Goal: Use online tool/utility: Utilize a website feature to perform a specific function

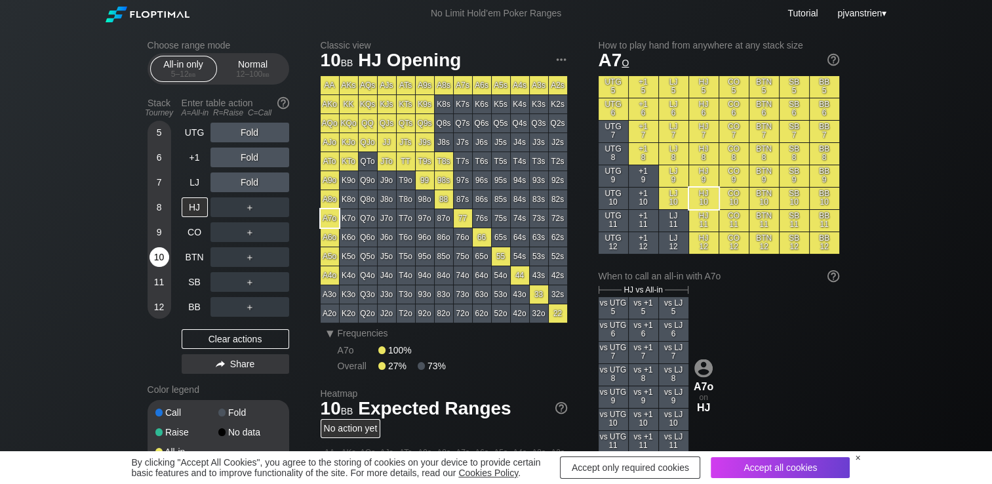
click at [155, 258] on div "10" at bounding box center [160, 257] width 20 height 20
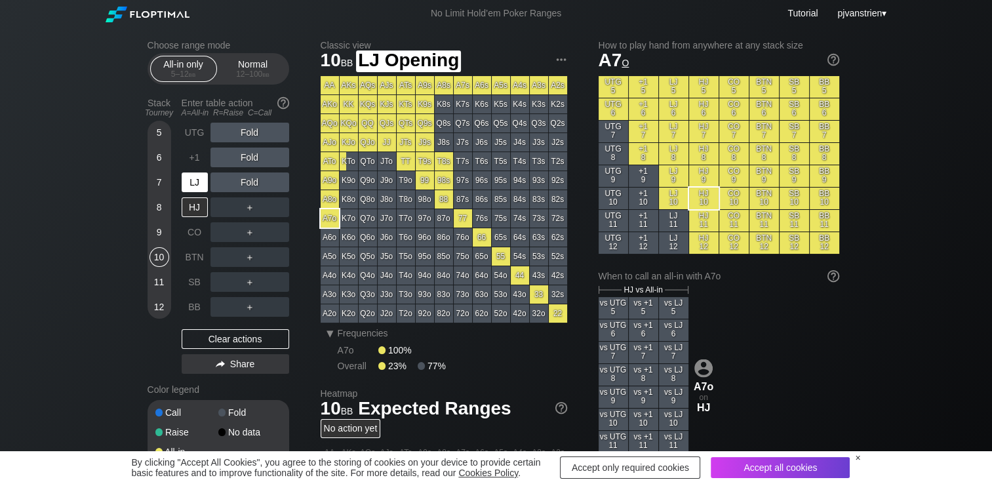
click at [192, 188] on div "LJ" at bounding box center [195, 183] width 26 height 20
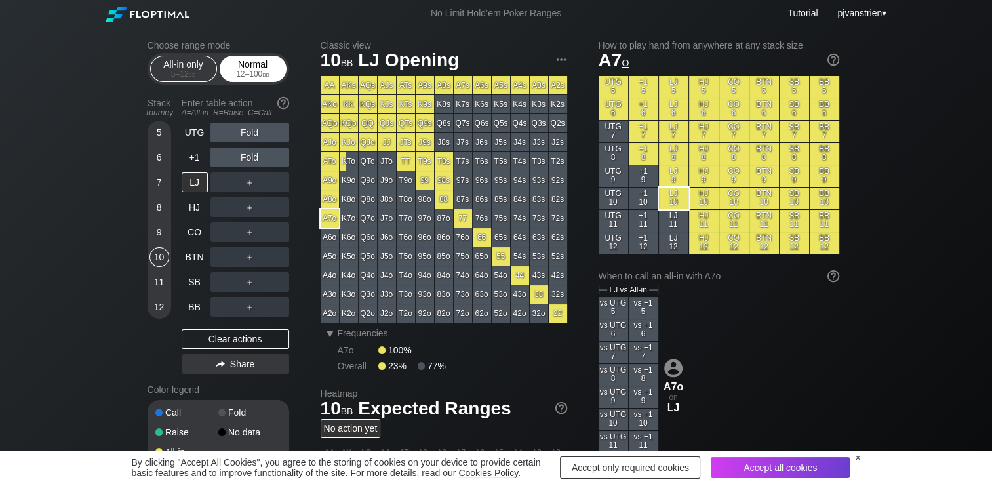
click at [247, 64] on div "Normal 12 – 100 bb" at bounding box center [253, 68] width 60 height 25
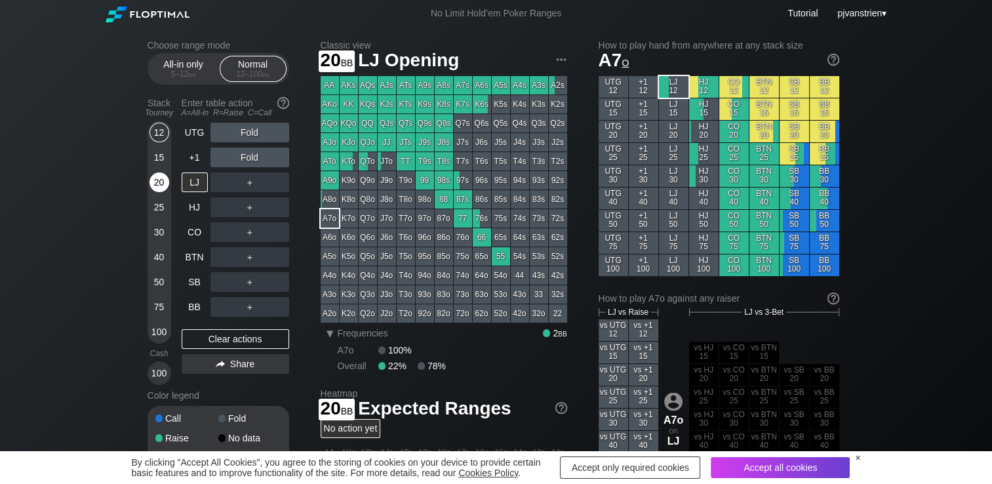
click at [157, 177] on div "20" at bounding box center [160, 183] width 20 height 20
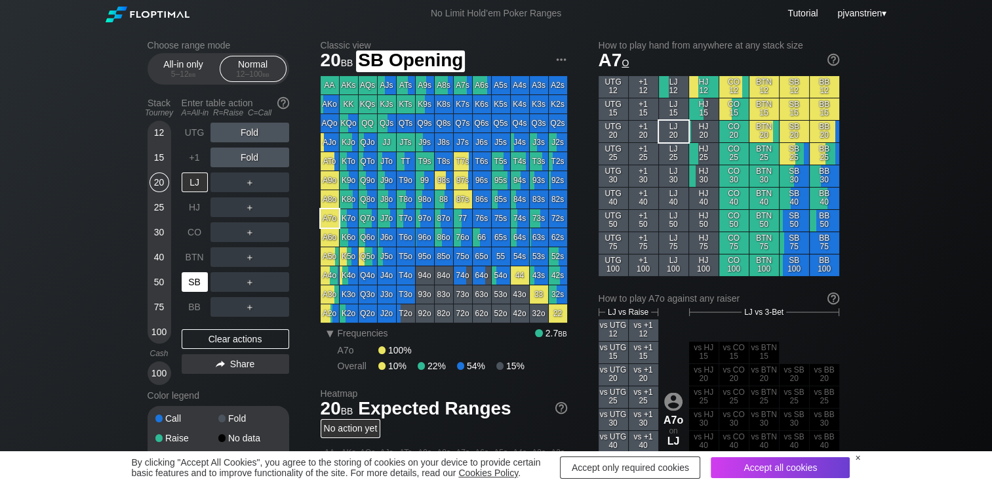
click at [195, 285] on div "SB" at bounding box center [195, 282] width 26 height 20
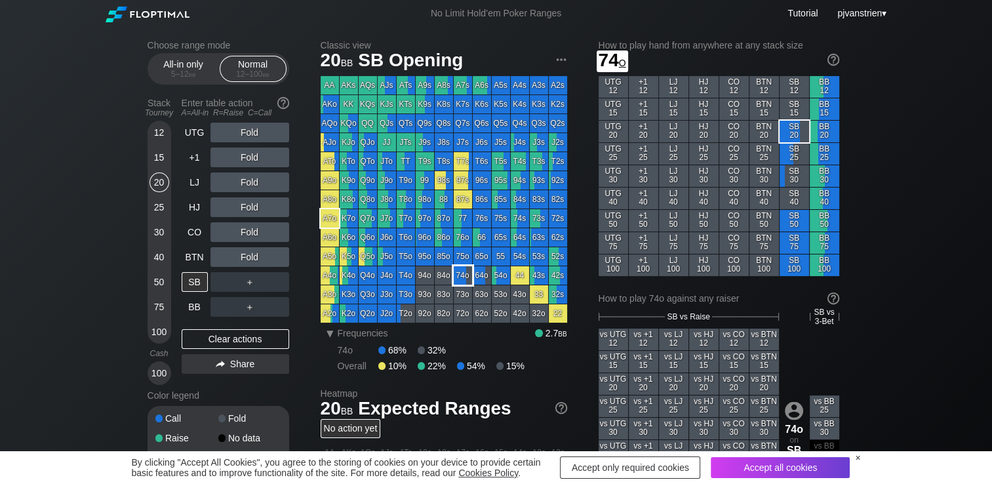
click at [464, 279] on div "74o" at bounding box center [463, 275] width 18 height 18
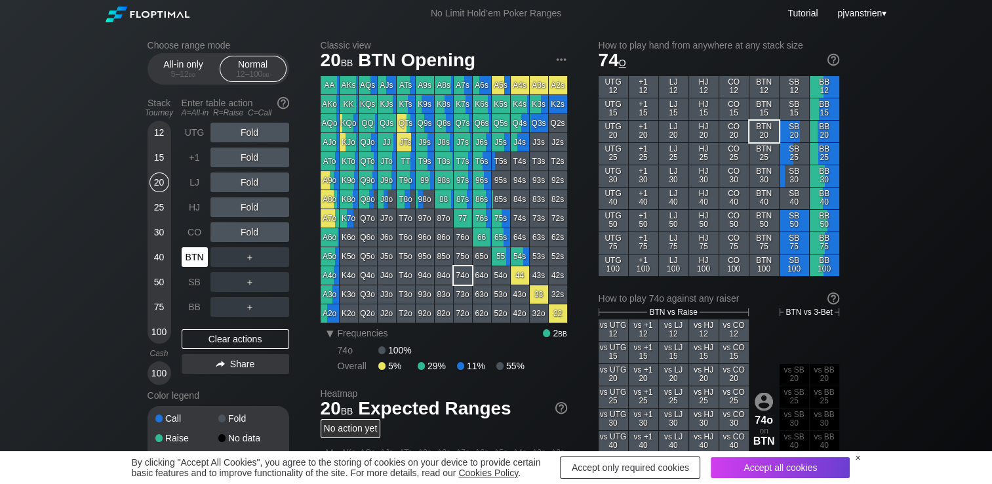
click at [183, 256] on div "BTN" at bounding box center [195, 257] width 26 height 20
click at [195, 282] on div "SB" at bounding box center [195, 282] width 26 height 20
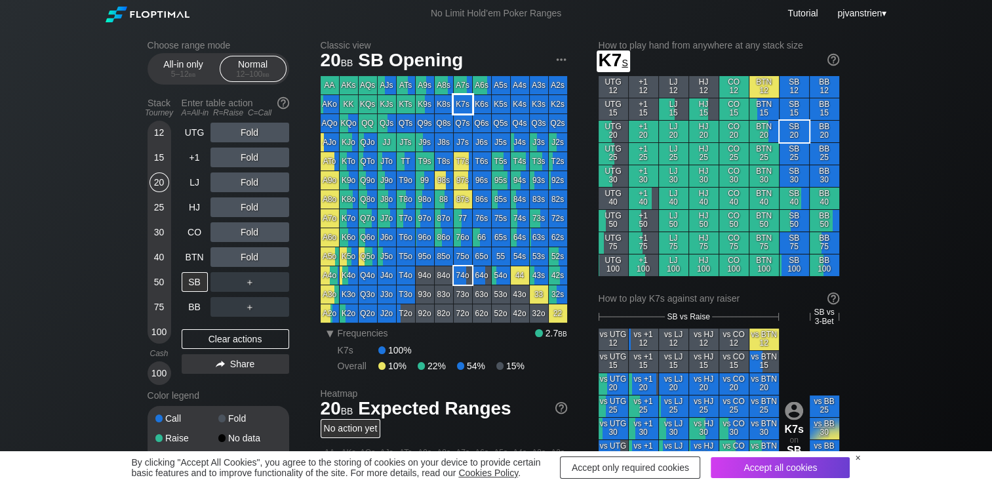
click at [466, 104] on div "K7s" at bounding box center [463, 104] width 18 height 18
click at [164, 133] on div "12" at bounding box center [160, 133] width 20 height 20
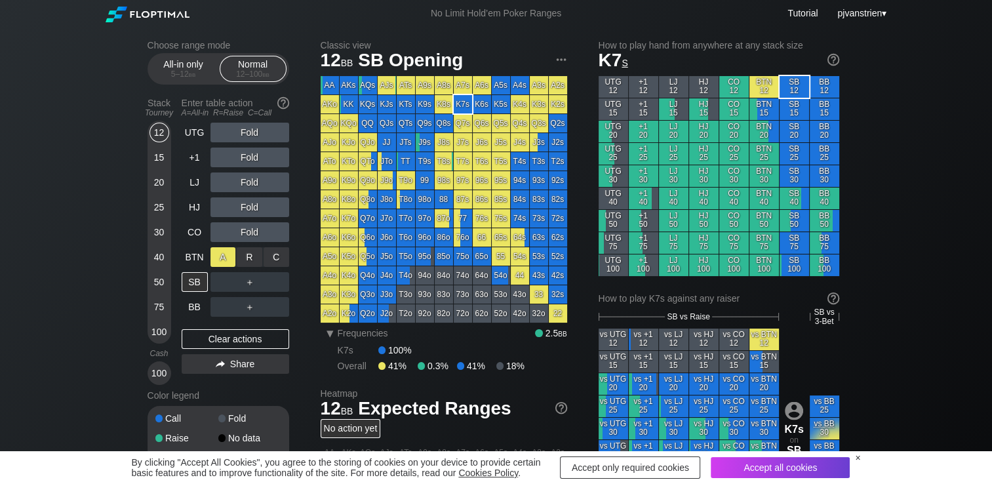
click at [220, 255] on div "A ✕" at bounding box center [224, 257] width 26 height 20
click at [227, 258] on div "A ✕" at bounding box center [224, 257] width 26 height 20
click at [157, 157] on div "15" at bounding box center [160, 158] width 20 height 20
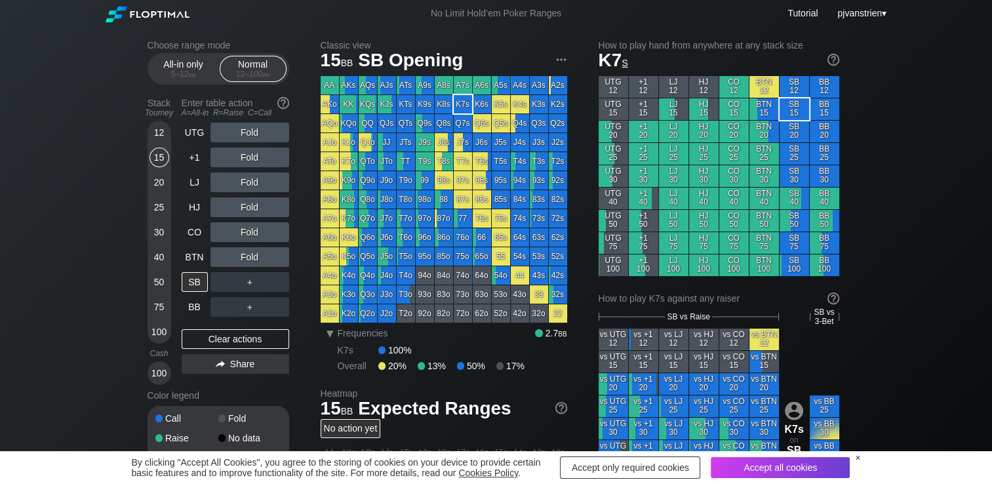
click at [157, 138] on div "12" at bounding box center [160, 133] width 20 height 20
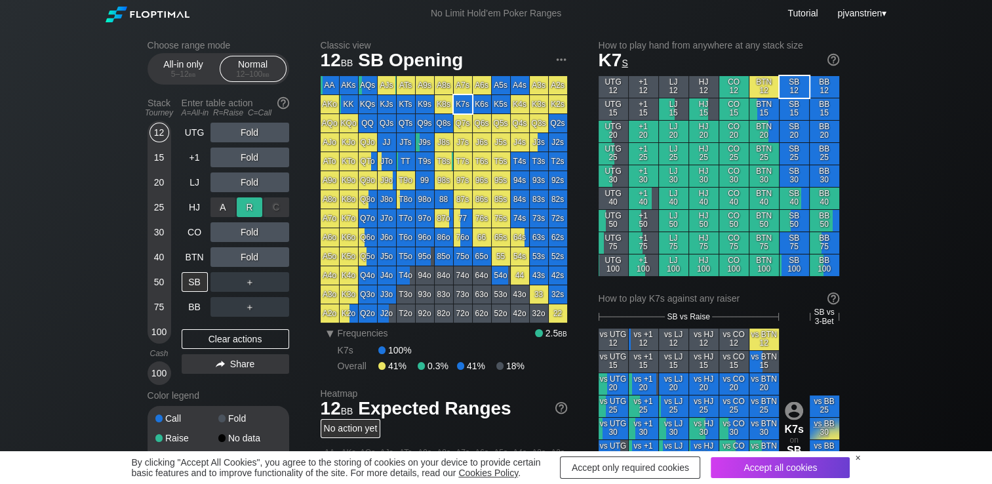
click at [246, 212] on div "R ✕" at bounding box center [250, 207] width 26 height 20
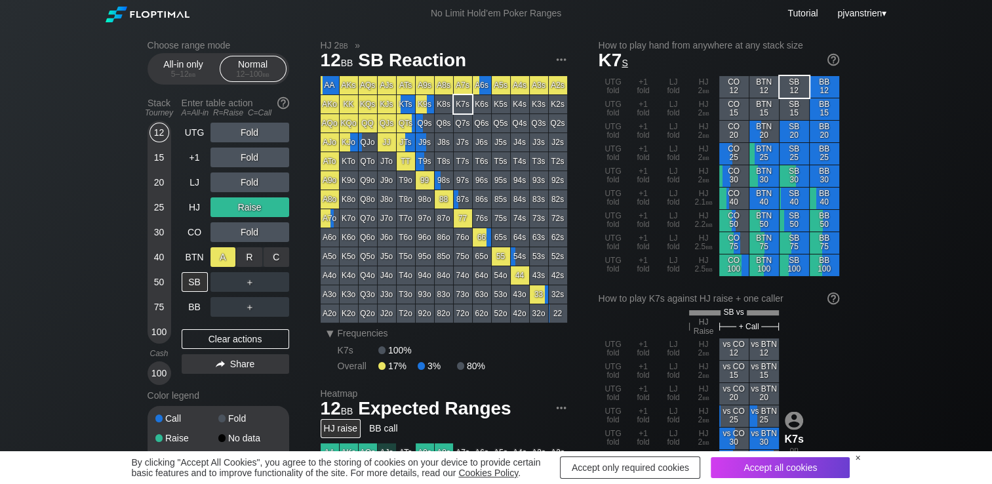
click at [218, 265] on div "A ✕" at bounding box center [224, 257] width 26 height 20
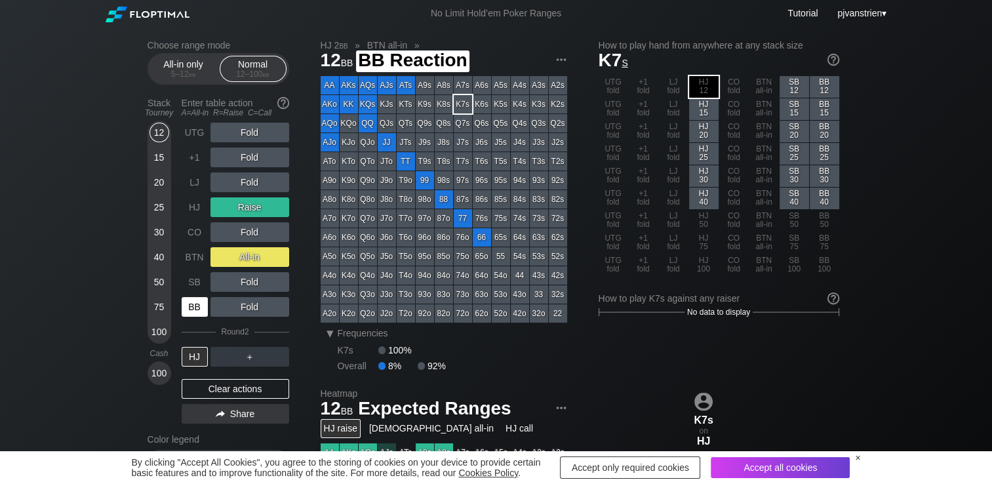
click at [199, 314] on div "BB" at bounding box center [195, 307] width 26 height 20
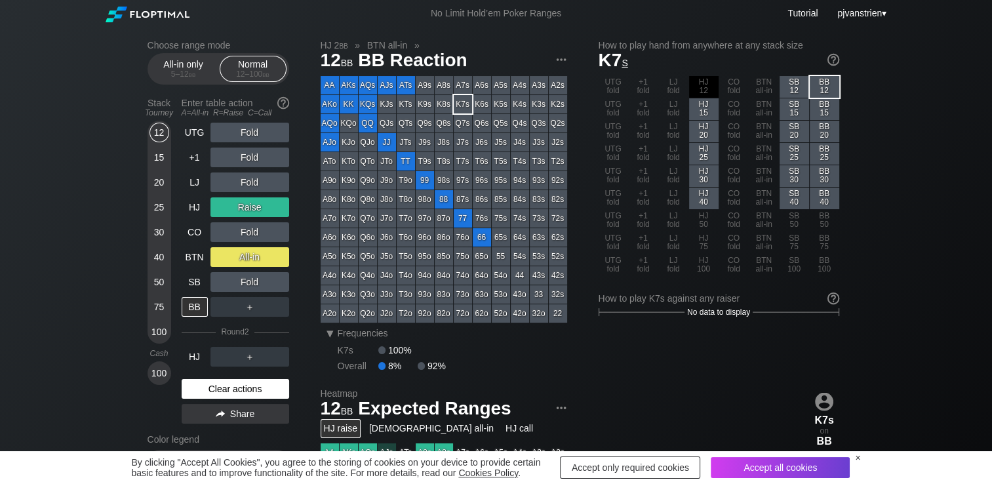
click at [218, 390] on div "Clear actions" at bounding box center [236, 389] width 108 height 20
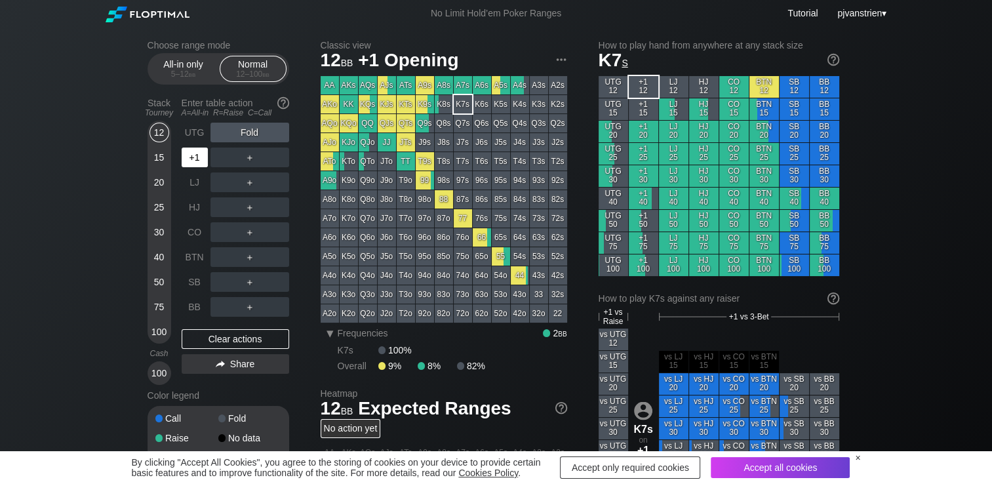
click at [197, 161] on div "+1" at bounding box center [195, 158] width 26 height 20
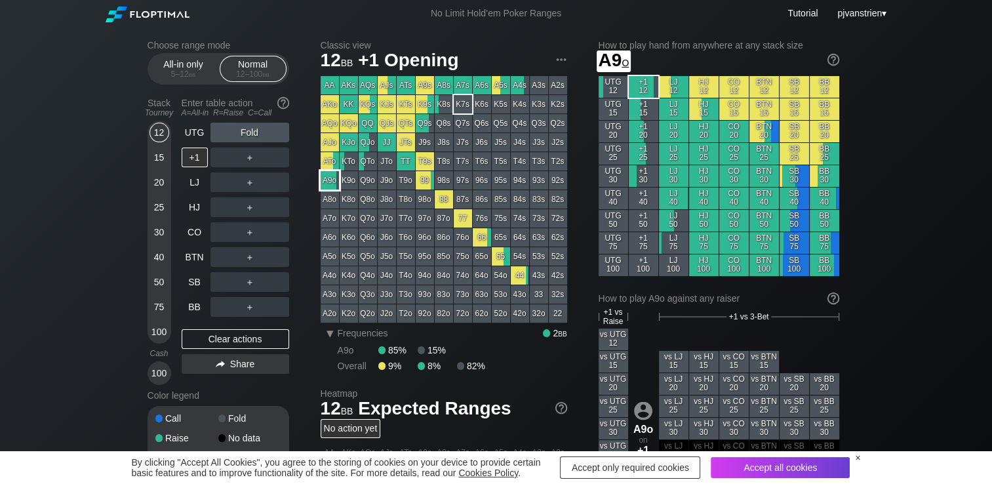
click at [331, 183] on div "A9o" at bounding box center [330, 180] width 18 height 18
